Goal: Task Accomplishment & Management: Manage account settings

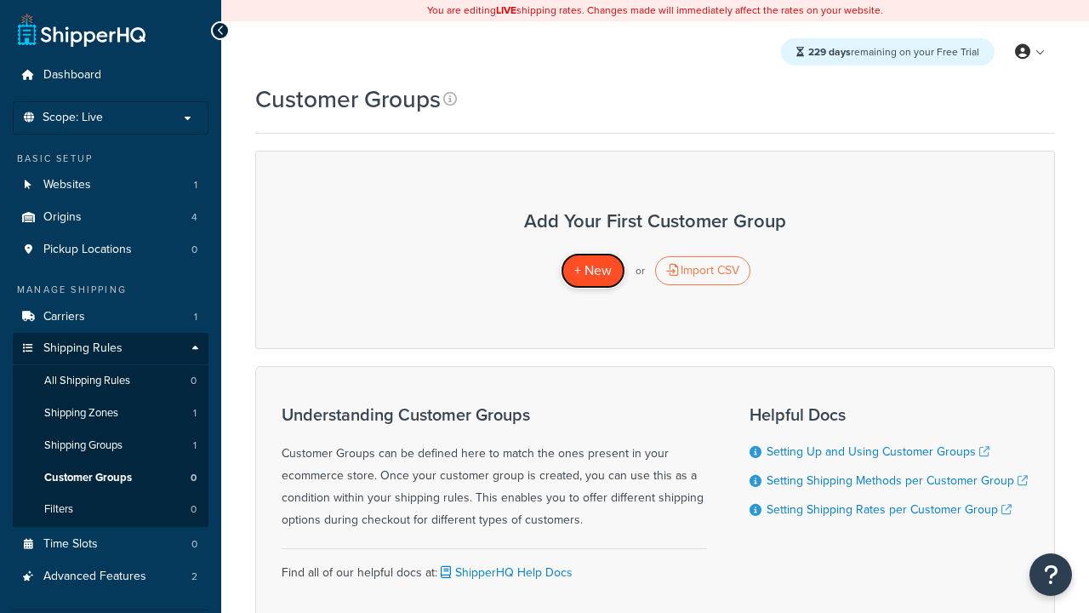
click at [592, 271] on span "+ New" at bounding box center [592, 270] width 37 height 20
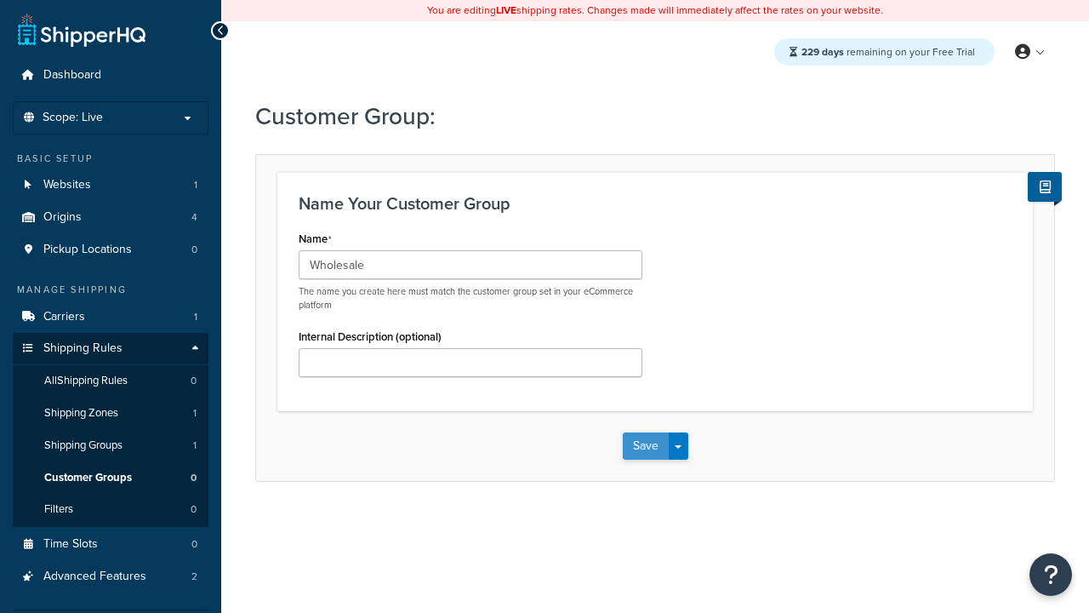
type input "Wholesale"
click at [645, 446] on button "Save" at bounding box center [646, 445] width 46 height 27
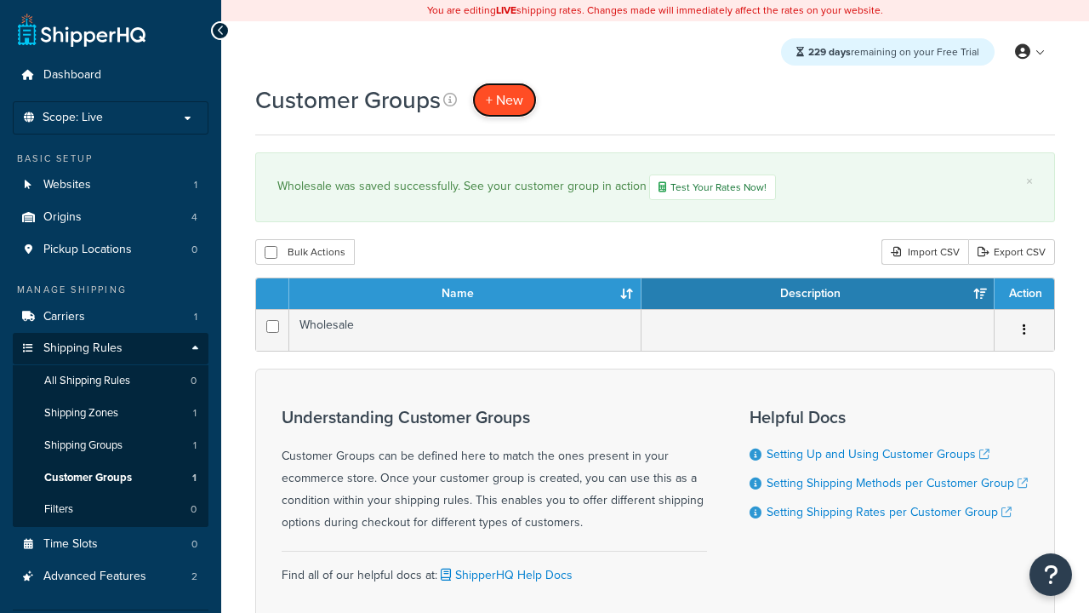
click at [505, 100] on span "+ New" at bounding box center [504, 100] width 37 height 20
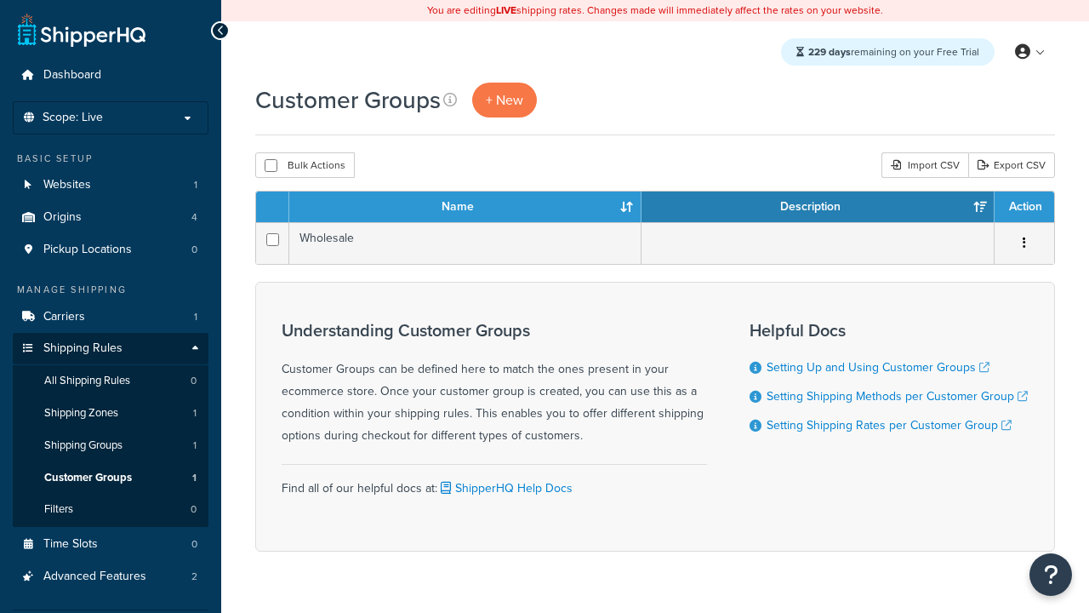
click at [465, 208] on th "Name" at bounding box center [465, 206] width 352 height 31
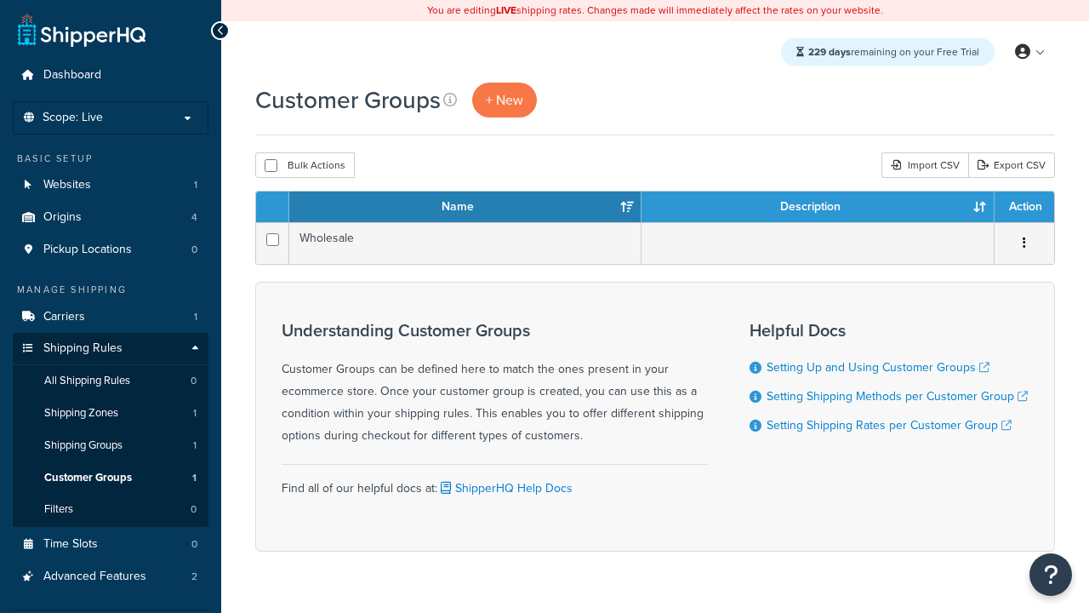
click at [818, 208] on th "Description" at bounding box center [817, 206] width 353 height 31
click at [1024, 208] on th "Action" at bounding box center [1025, 206] width 60 height 31
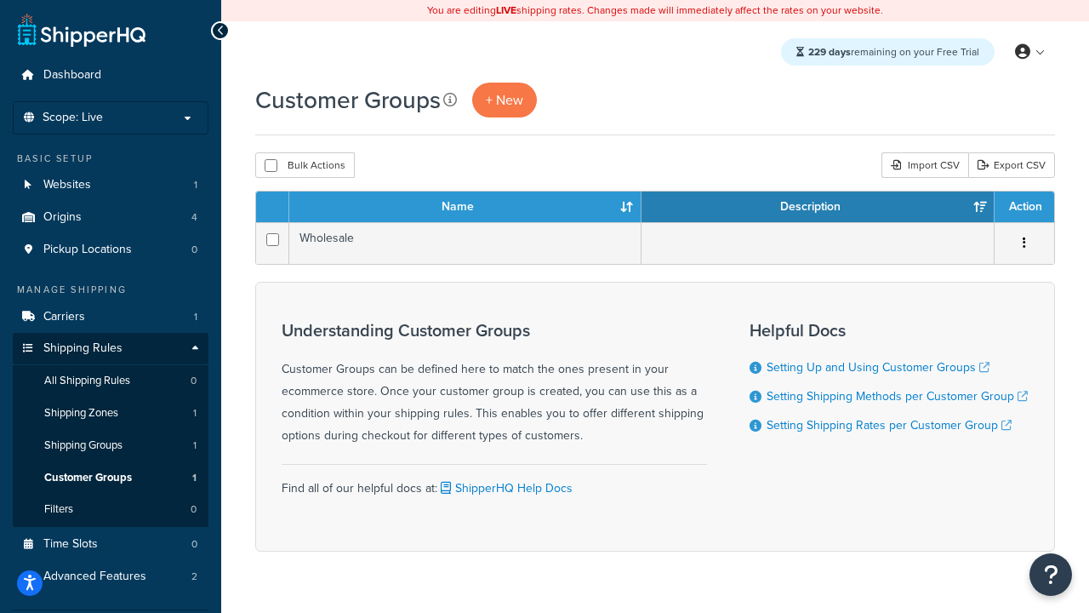
click at [1024, 208] on th "Action" at bounding box center [1025, 206] width 60 height 31
click at [450, 100] on icon at bounding box center [450, 100] width 14 height 14
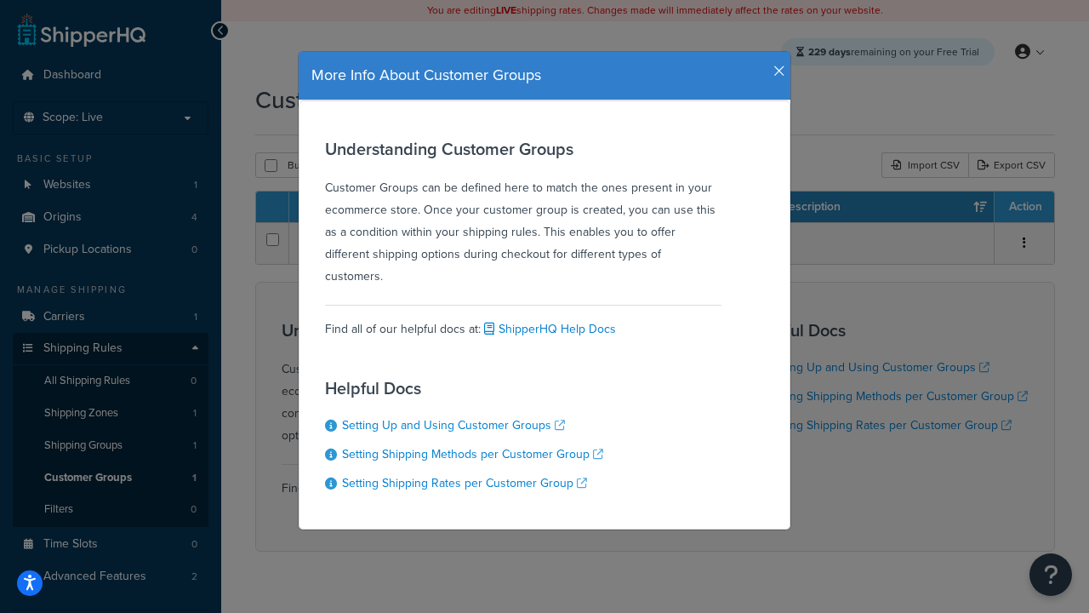
click at [775, 65] on icon "button" at bounding box center [779, 71] width 12 height 15
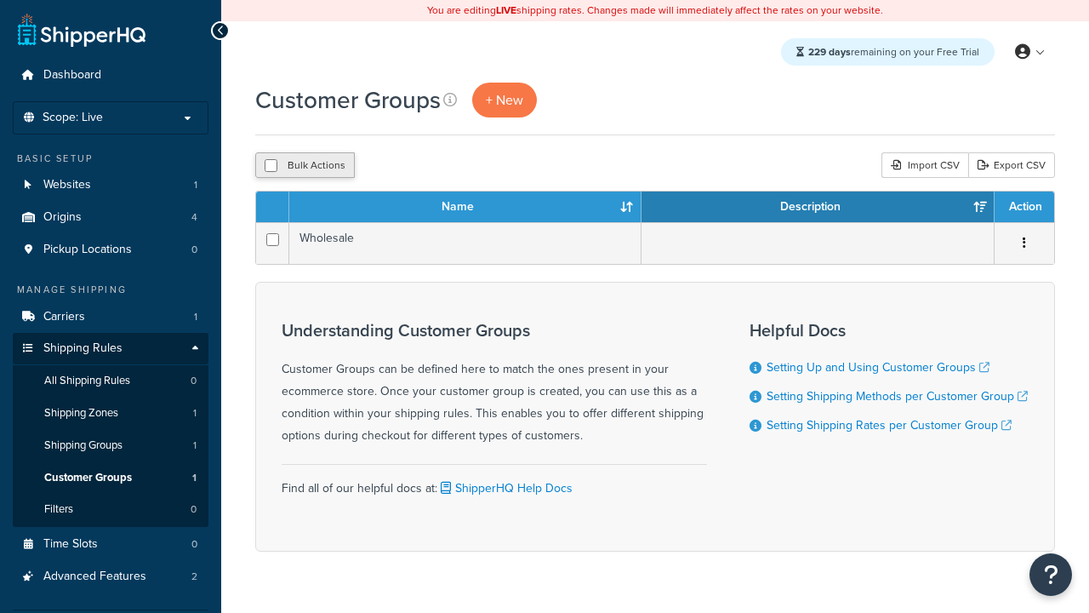
click at [305, 166] on button "Bulk Actions" at bounding box center [305, 165] width 100 height 26
checkbox input "true"
click at [0, 0] on button "Delete" at bounding box center [0, 0] width 0 height 0
